Goal: Transaction & Acquisition: Obtain resource

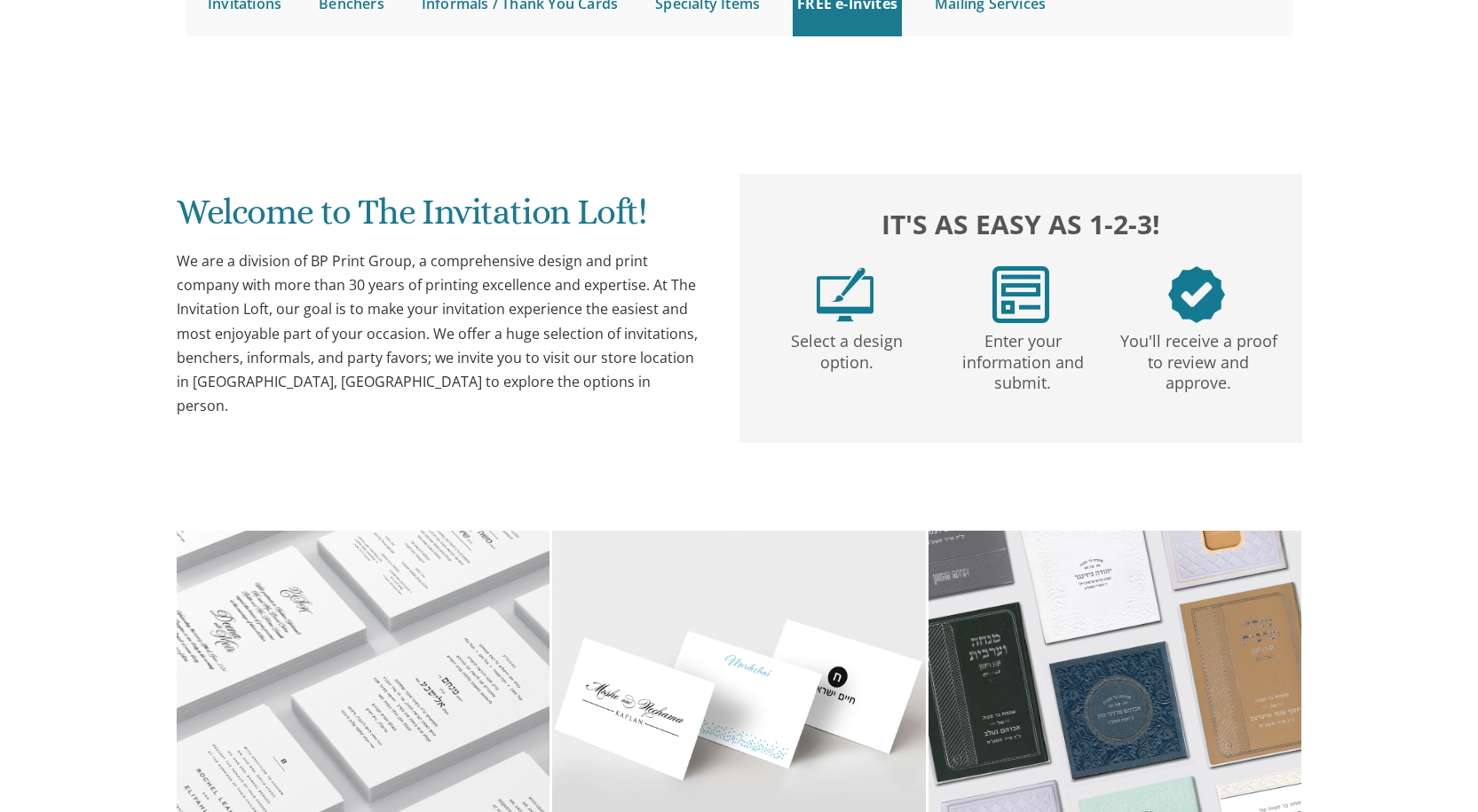
scroll to position [2, 0]
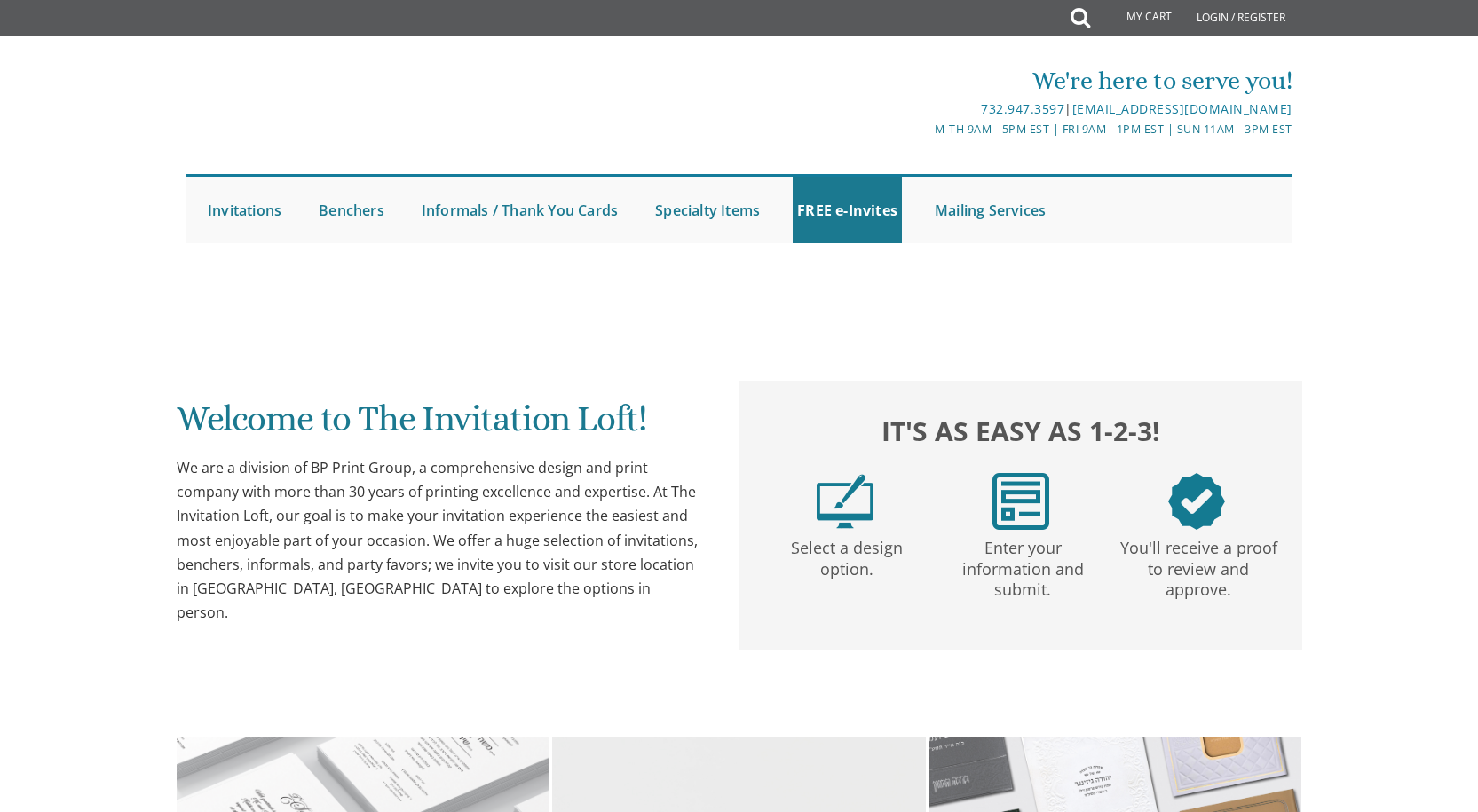
click at [880, 516] on div "Select a design option." at bounding box center [845, 527] width 175 height 107
click at [880, 540] on p "Select a design option." at bounding box center [846, 555] width 168 height 51
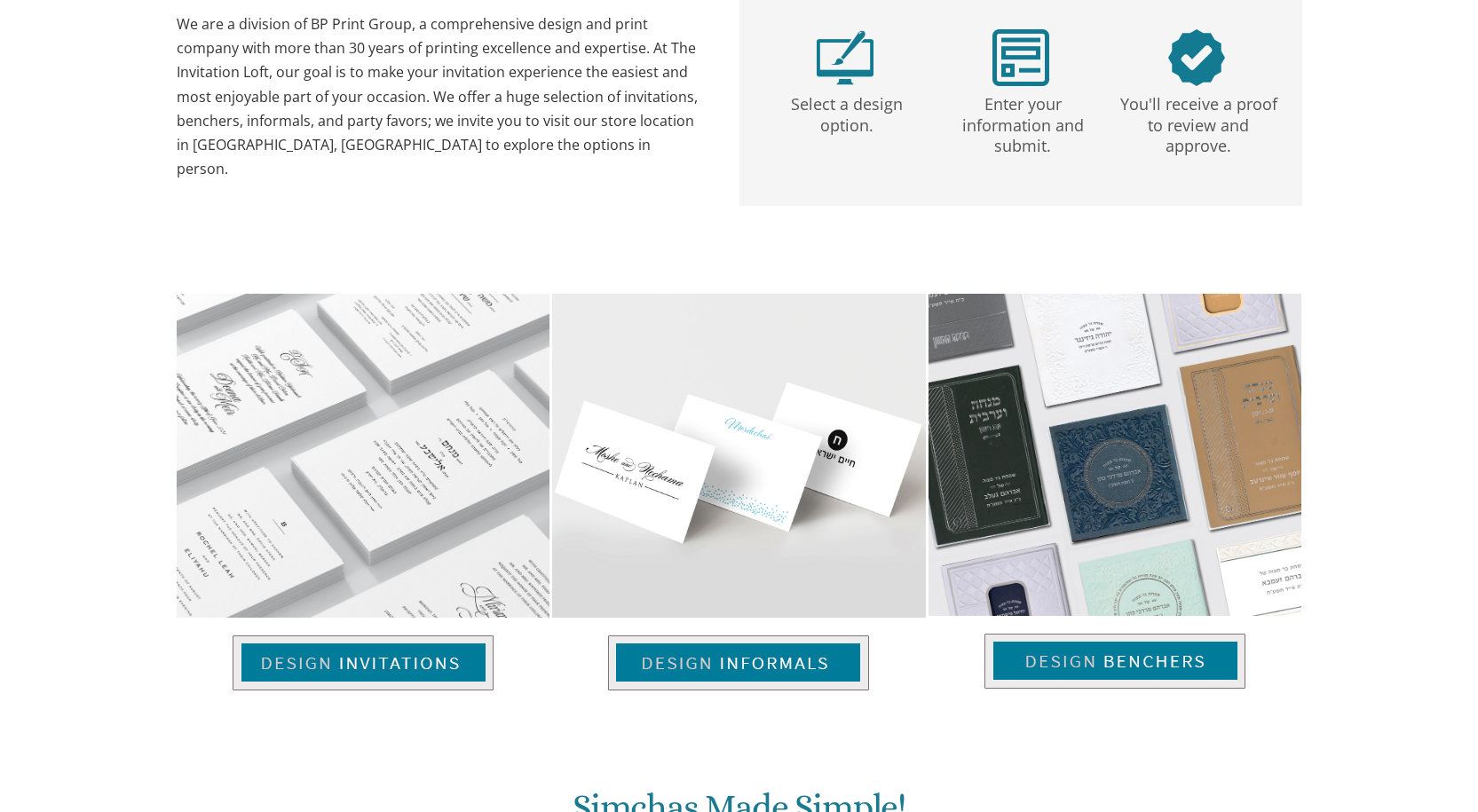
scroll to position [0, 0]
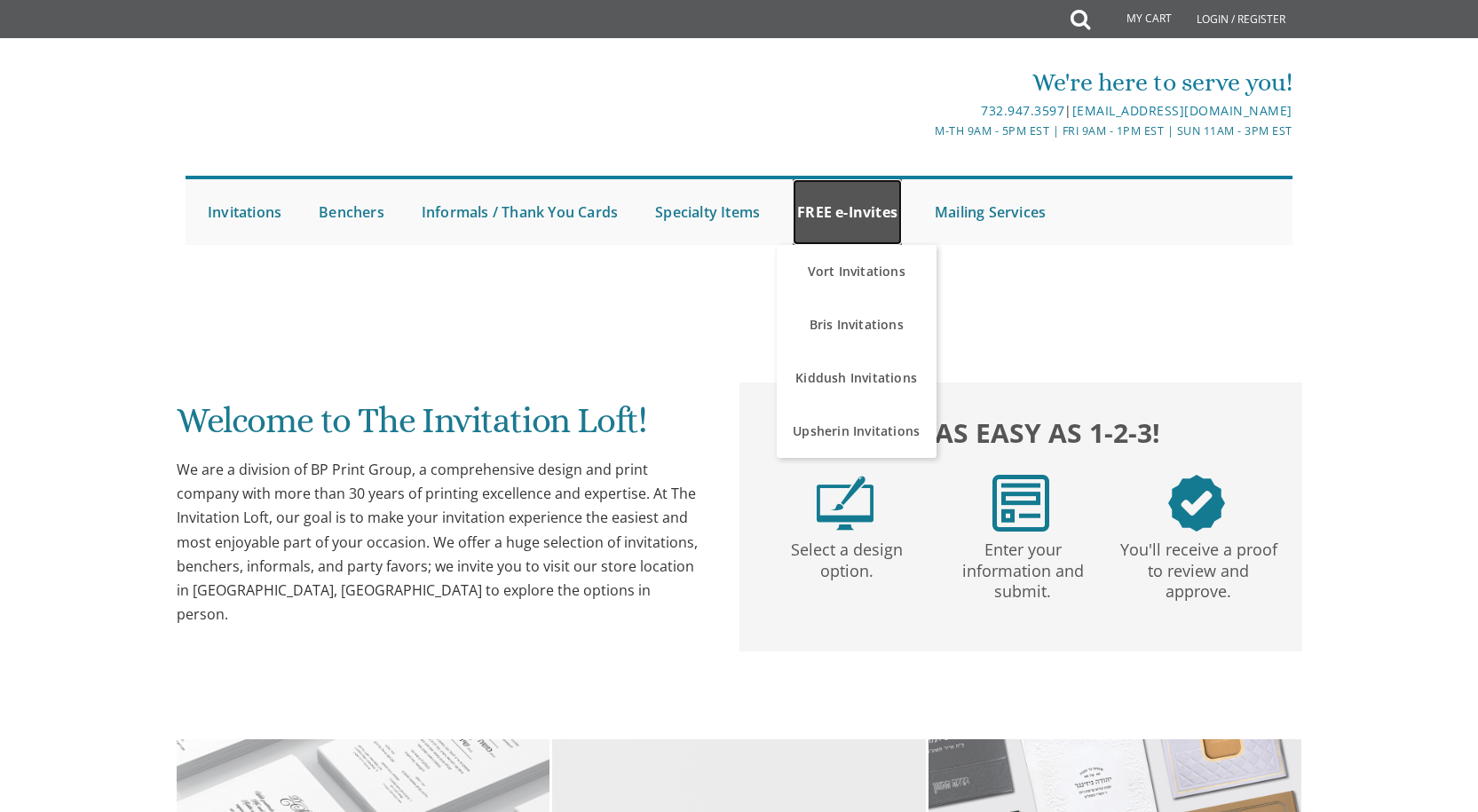
click at [836, 179] on link "FREE e-Invites" at bounding box center [847, 211] width 109 height 65
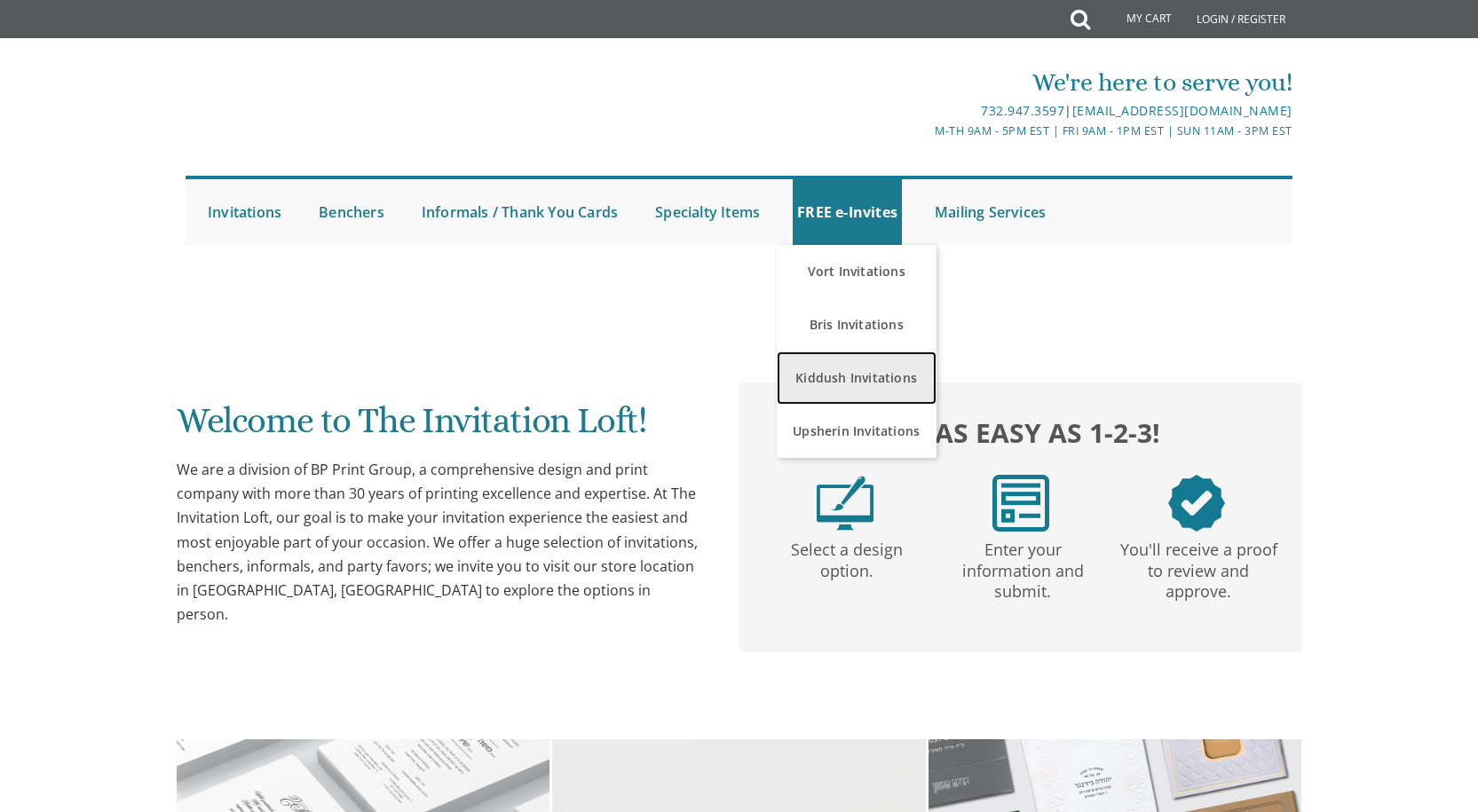
click at [856, 399] on link "Kiddush Invitations" at bounding box center [857, 378] width 160 height 54
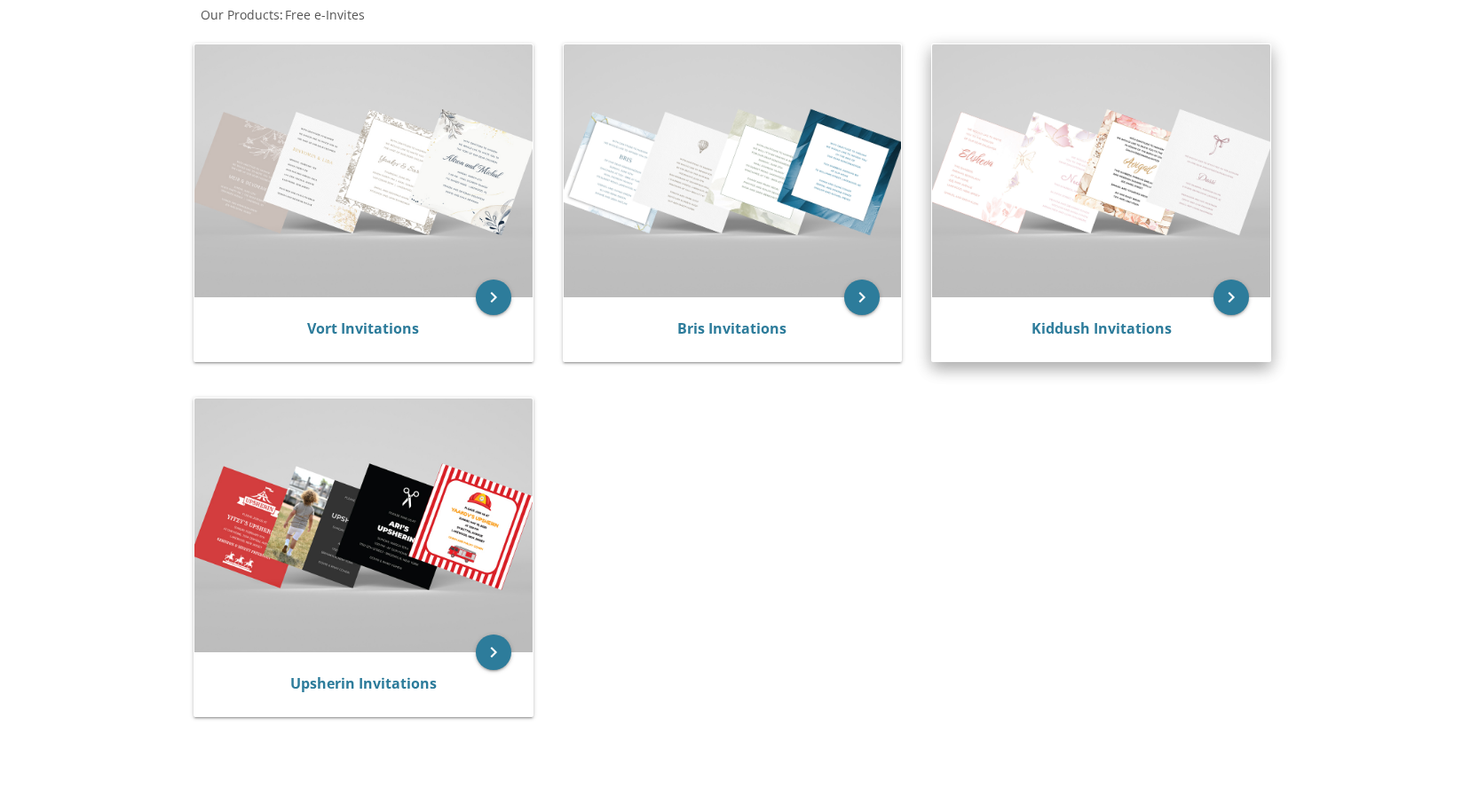
scroll to position [355, 0]
click at [1049, 205] on img at bounding box center [1100, 169] width 338 height 253
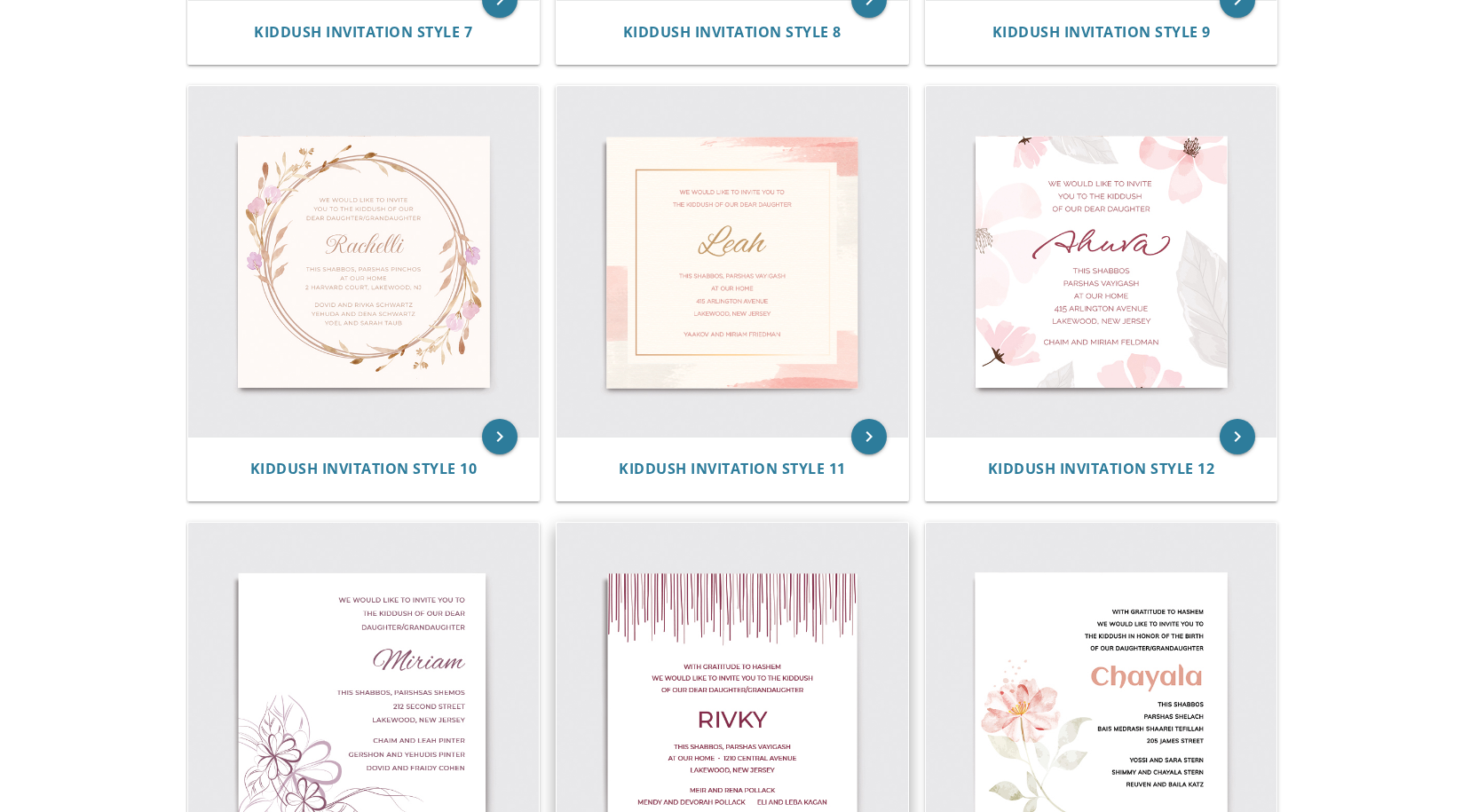
scroll to position [1509, 0]
